Goal: Navigation & Orientation: Understand site structure

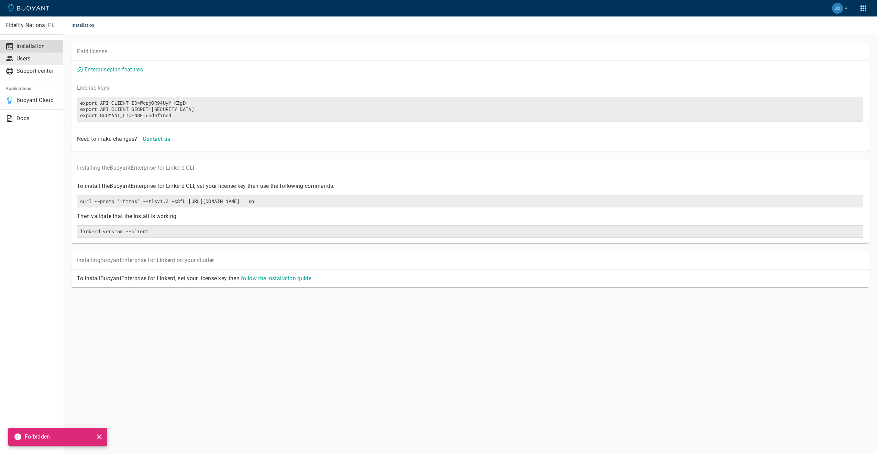
click at [31, 56] on p "Users" at bounding box center [36, 58] width 41 height 7
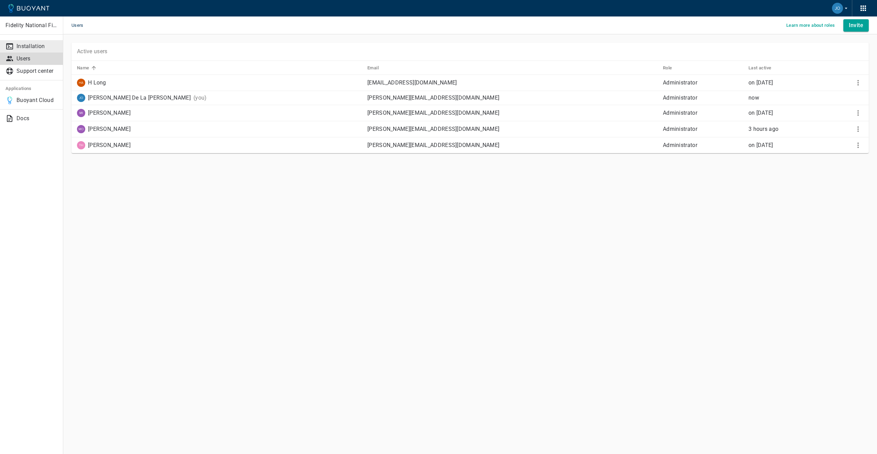
click at [30, 46] on p "Installation" at bounding box center [36, 46] width 41 height 7
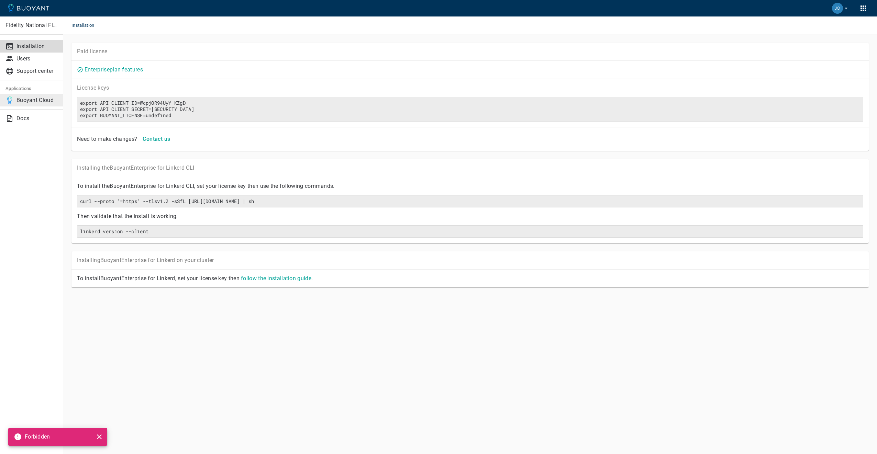
click at [34, 103] on p "Buoyant Cloud" at bounding box center [36, 100] width 41 height 7
